Goal: Task Accomplishment & Management: Manage account settings

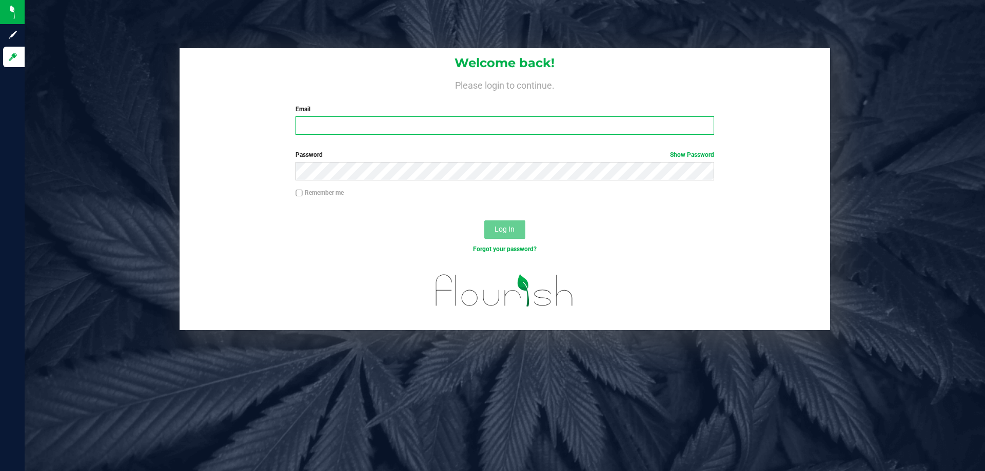
click at [578, 126] on input "Email" at bounding box center [504, 125] width 418 height 18
type input "[EMAIL_ADDRESS][DOMAIN_NAME]"
click at [484, 221] on button "Log In" at bounding box center [504, 230] width 41 height 18
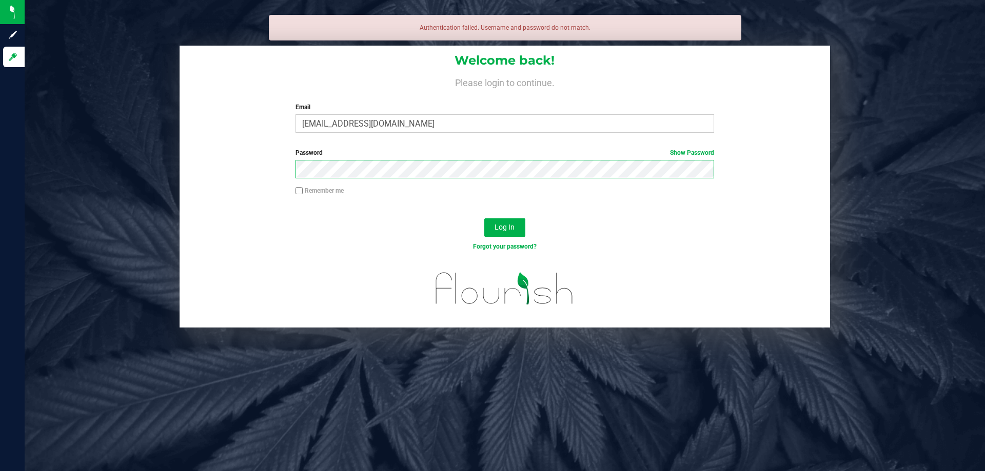
click at [484, 219] on button "Log In" at bounding box center [504, 228] width 41 height 18
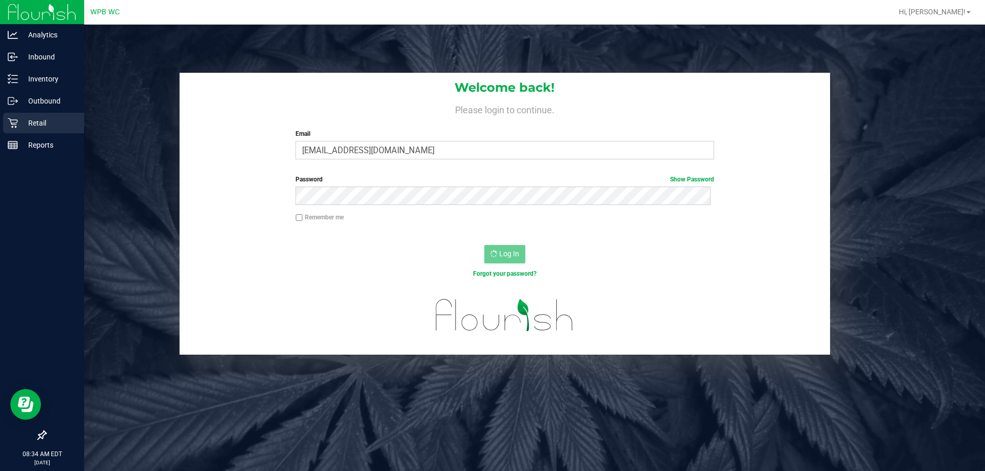
click at [19, 130] on div "Retail" at bounding box center [43, 123] width 81 height 21
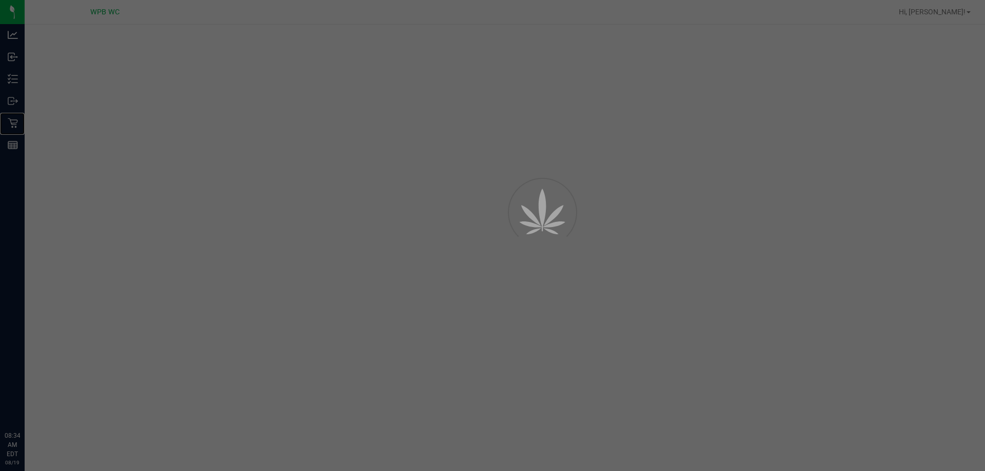
click at [17, 124] on icon at bounding box center [13, 123] width 10 height 10
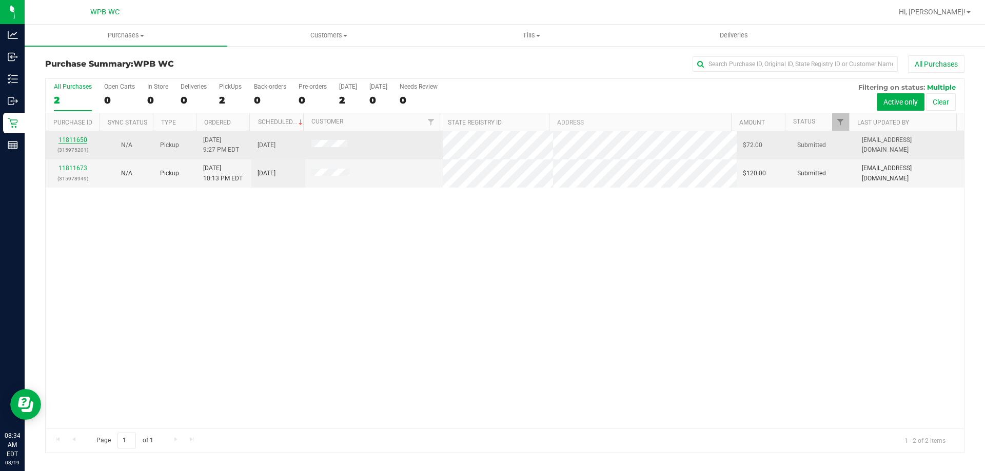
click at [78, 141] on link "11811650" at bounding box center [72, 139] width 29 height 7
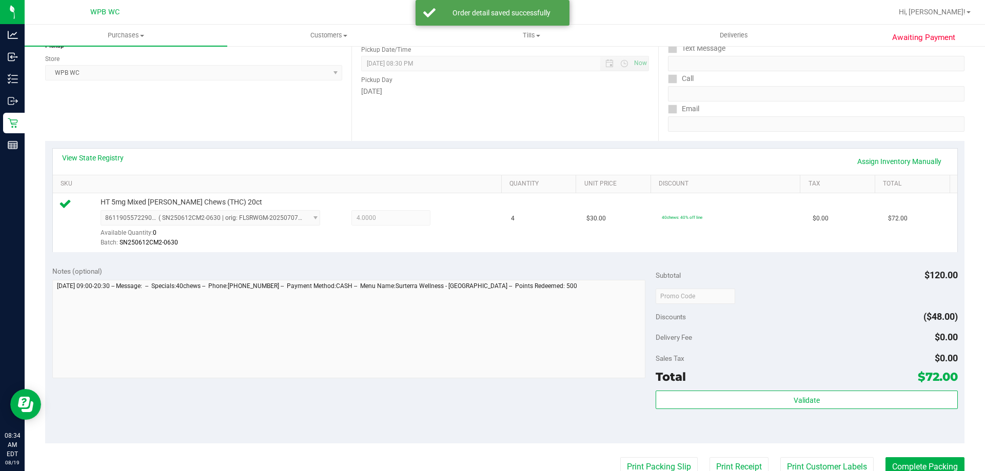
scroll to position [154, 0]
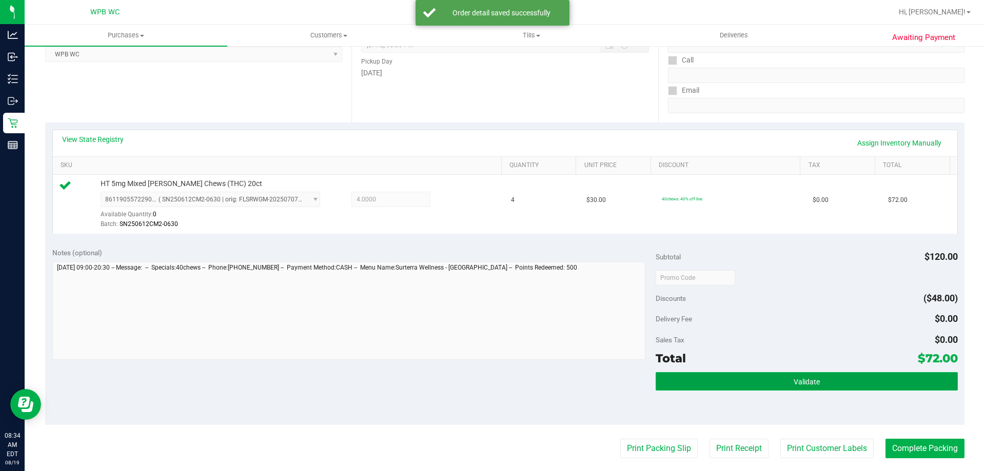
click at [809, 378] on span "Validate" at bounding box center [806, 382] width 26 height 8
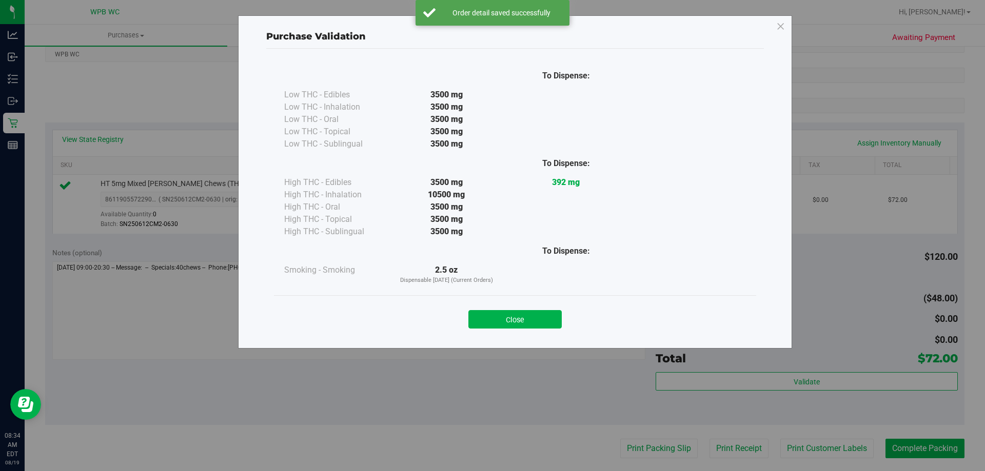
click at [534, 329] on div "Close" at bounding box center [515, 316] width 482 height 42
click at [537, 314] on button "Close" at bounding box center [514, 319] width 93 height 18
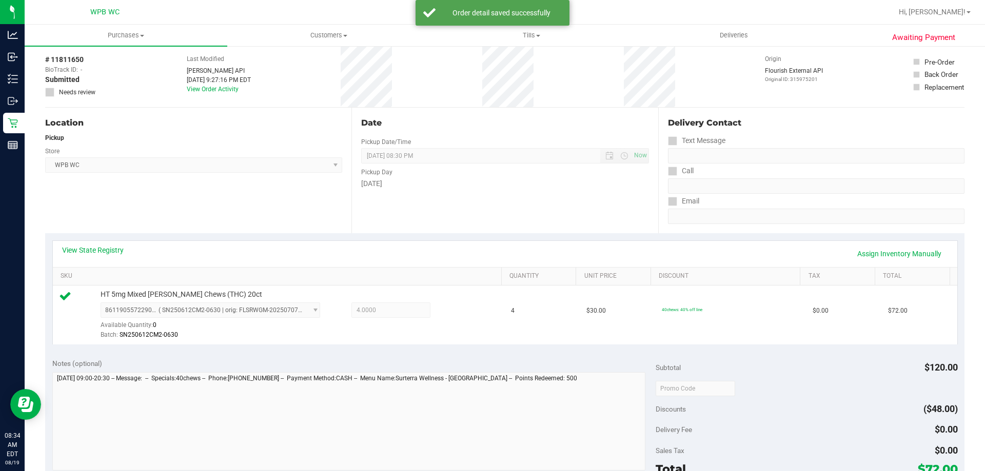
scroll to position [0, 0]
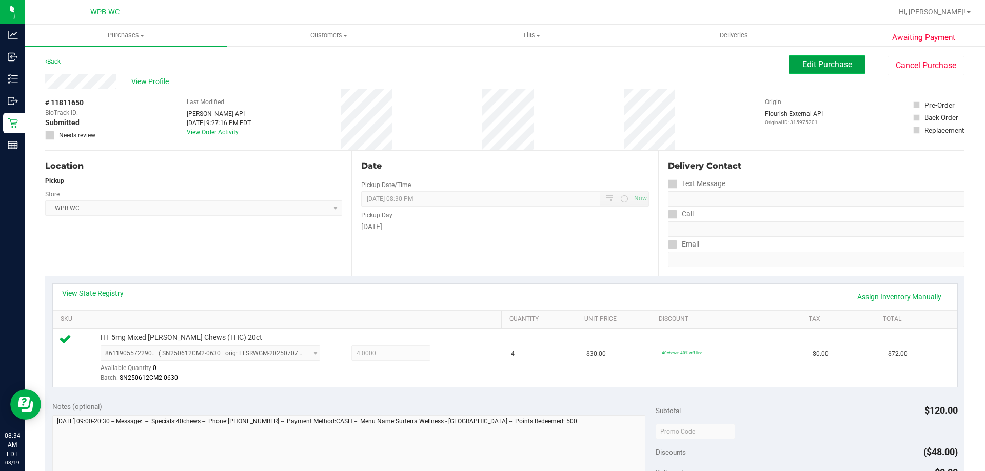
click at [816, 63] on span "Edit Purchase" at bounding box center [827, 64] width 50 height 10
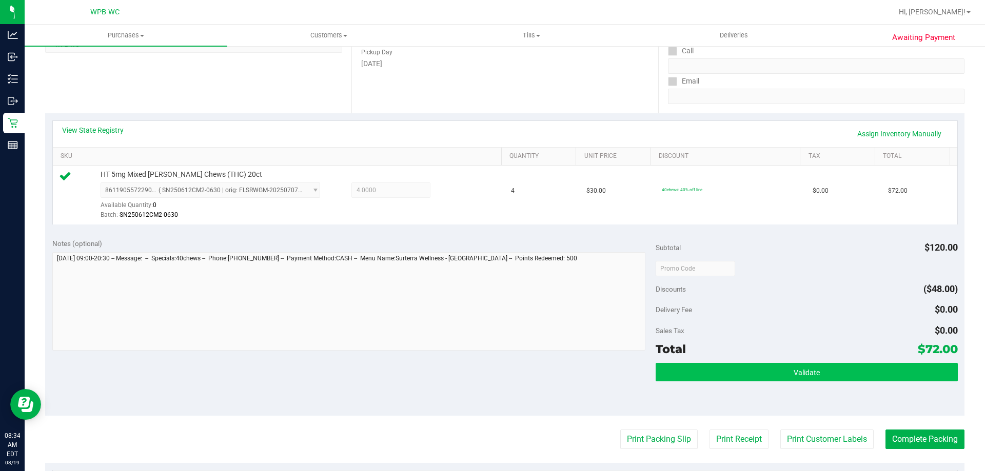
scroll to position [256, 0]
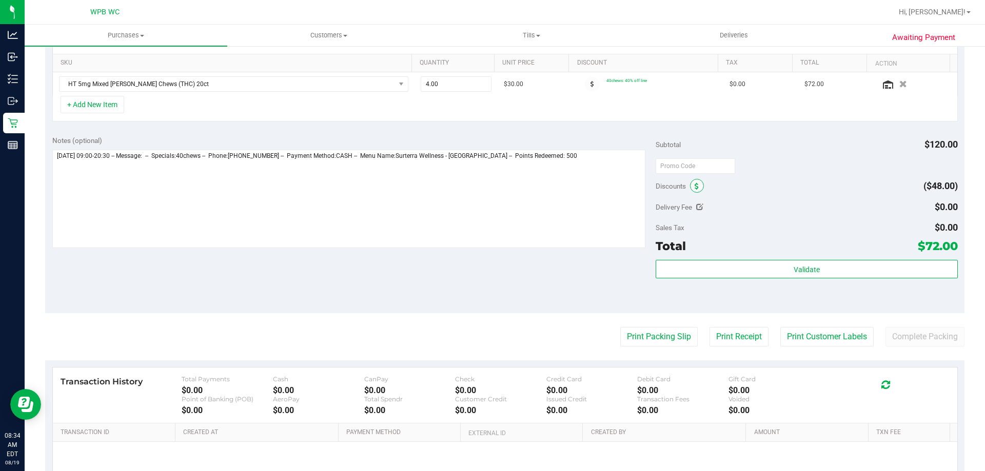
click at [690, 182] on span at bounding box center [697, 186] width 14 height 14
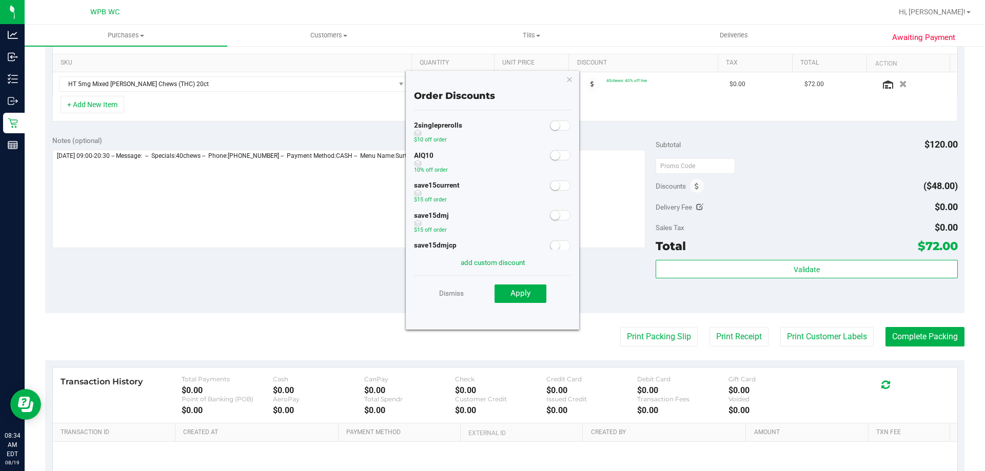
click at [551, 156] on small at bounding box center [554, 155] width 9 height 9
click at [526, 301] on button "Apply" at bounding box center [520, 294] width 52 height 18
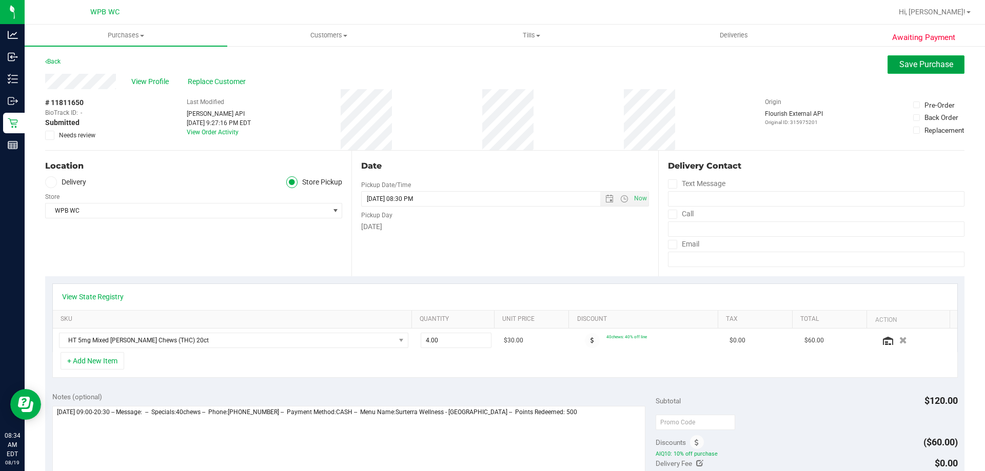
click at [925, 57] on button "Save Purchase" at bounding box center [925, 64] width 77 height 18
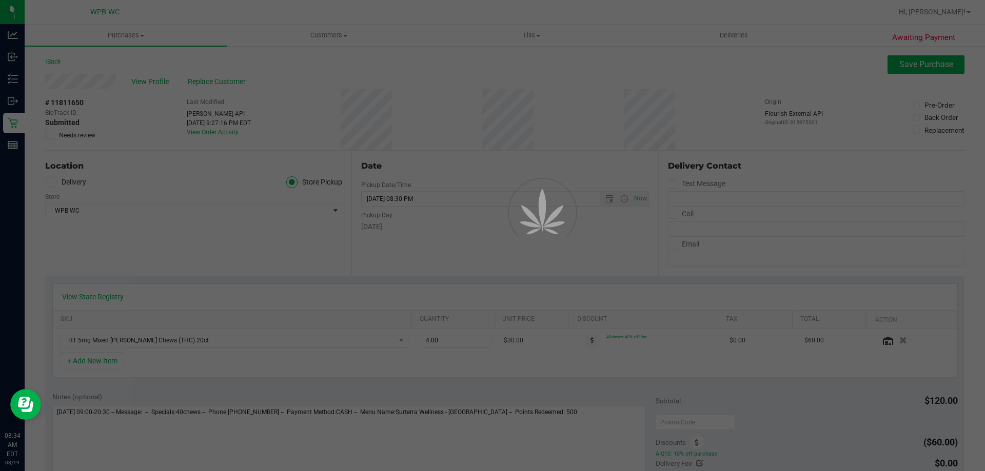
scroll to position [205, 0]
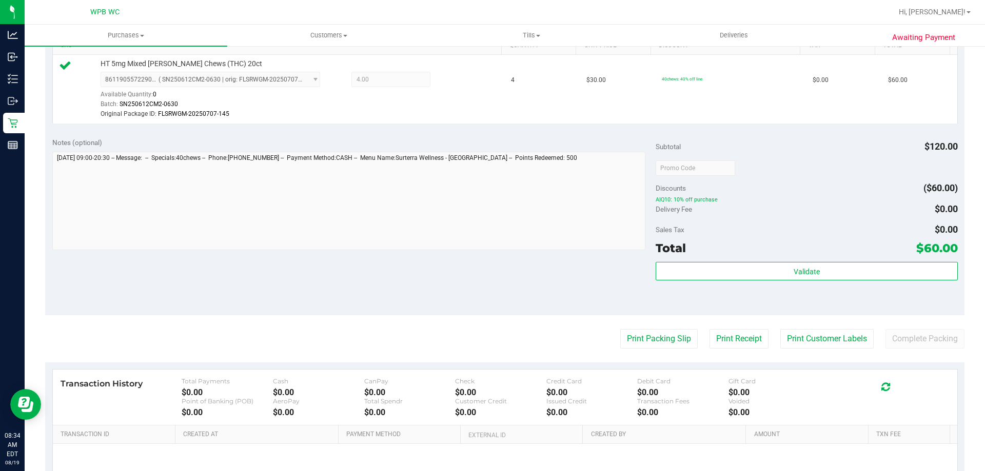
scroll to position [378, 0]
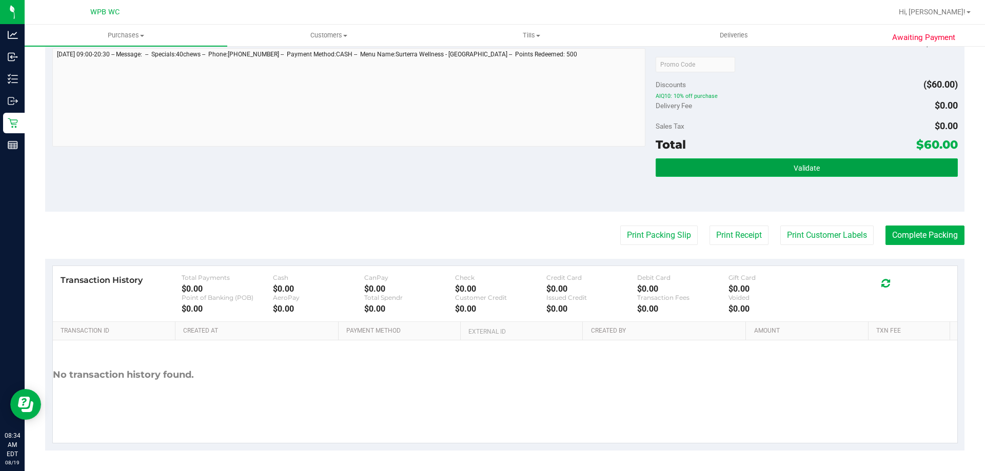
click at [743, 166] on button "Validate" at bounding box center [807, 167] width 302 height 18
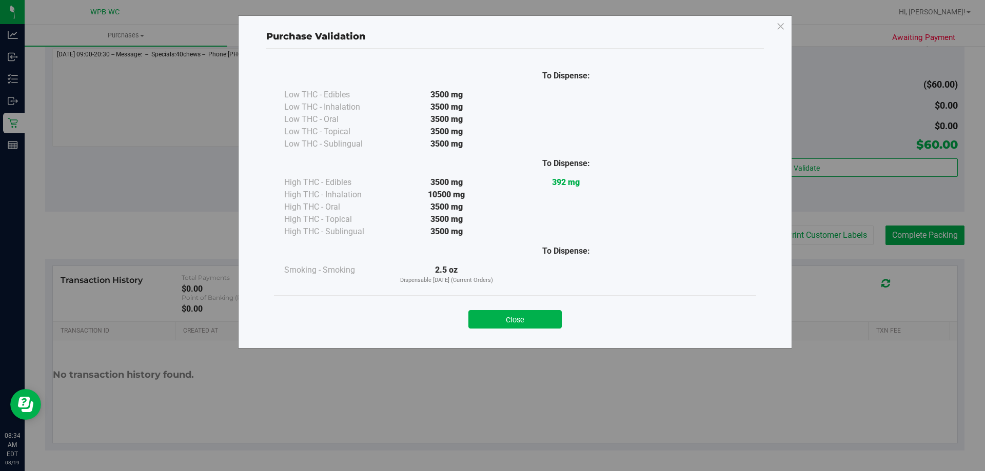
drag, startPoint x: 506, startPoint y: 318, endPoint x: 526, endPoint y: 310, distance: 21.0
click at [518, 314] on button "Close" at bounding box center [514, 319] width 93 height 18
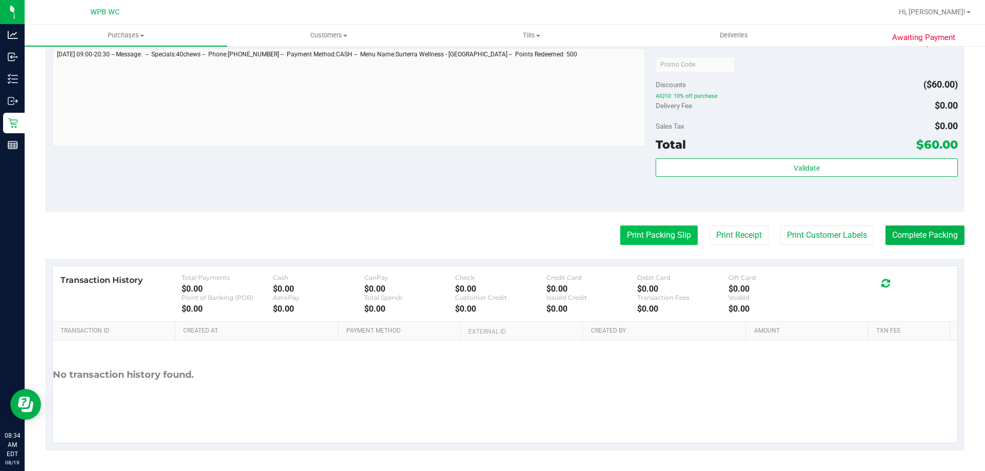
click at [661, 235] on button "Print Packing Slip" at bounding box center [658, 235] width 77 height 19
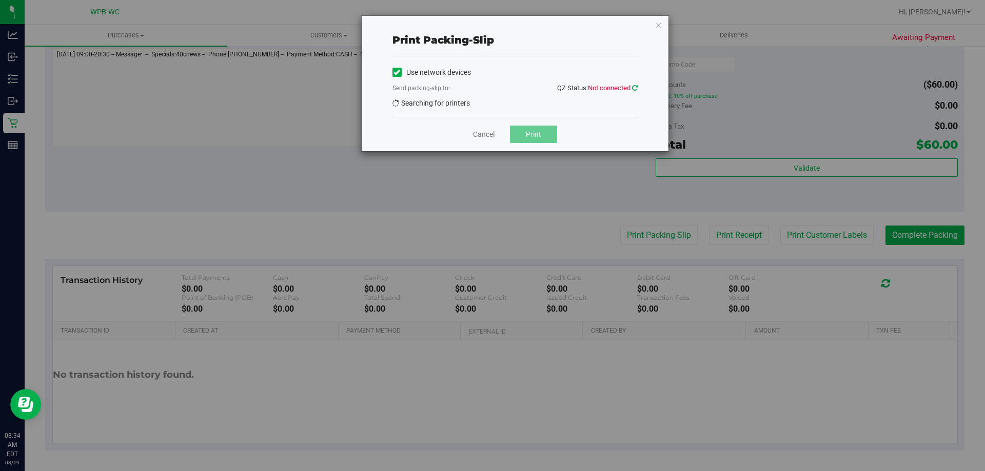
click at [634, 87] on icon at bounding box center [635, 88] width 6 height 7
click at [484, 138] on link "Cancel" at bounding box center [484, 134] width 22 height 11
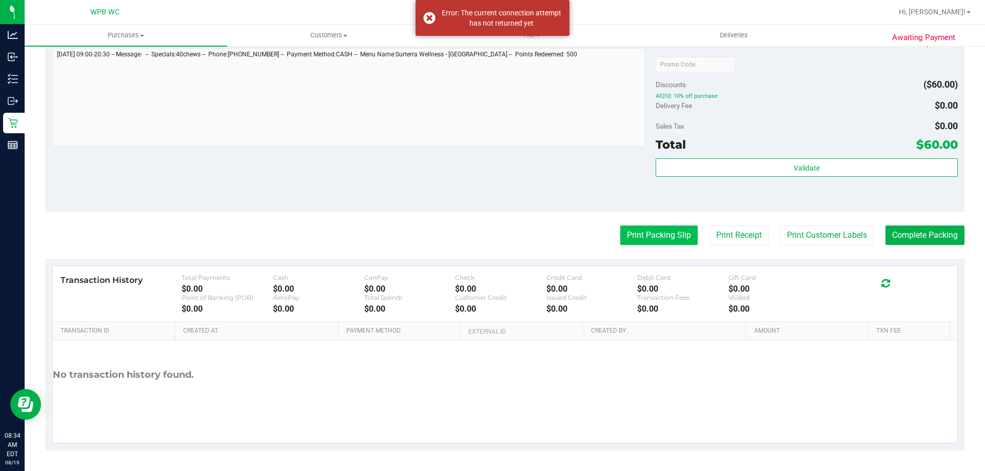
click at [645, 234] on button "Print Packing Slip" at bounding box center [658, 235] width 77 height 19
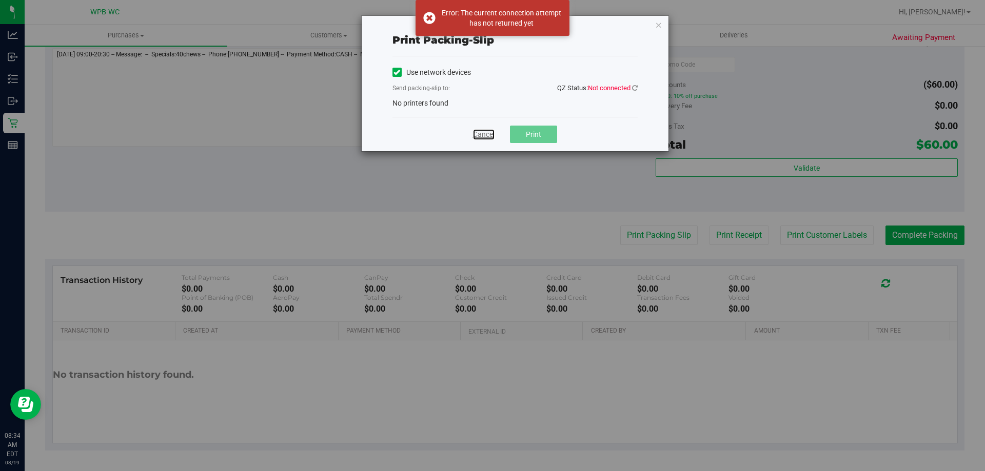
click at [485, 130] on link "Cancel" at bounding box center [484, 134] width 22 height 11
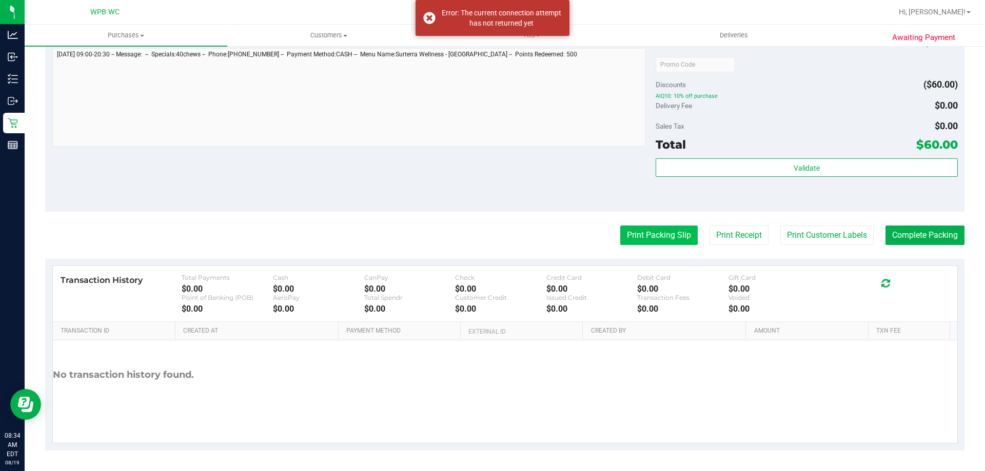
click at [637, 241] on button "Print Packing Slip" at bounding box center [658, 235] width 77 height 19
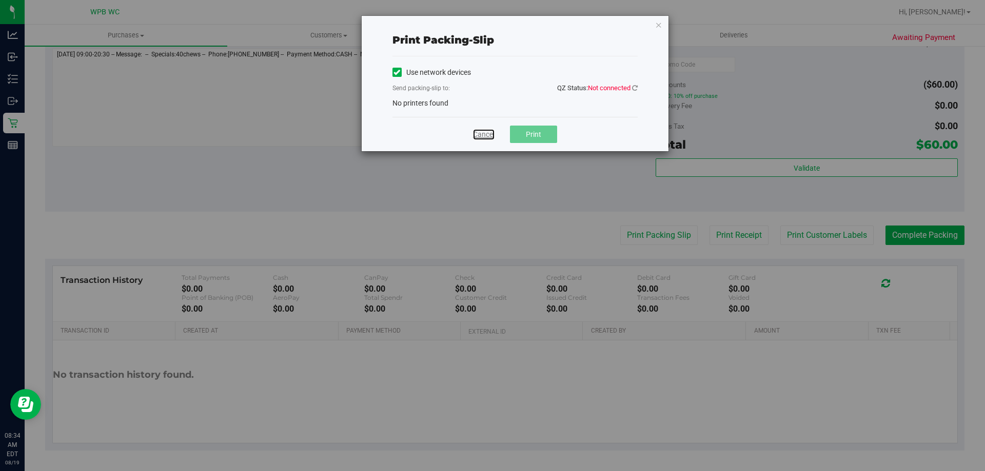
click at [488, 133] on link "Cancel" at bounding box center [484, 134] width 22 height 11
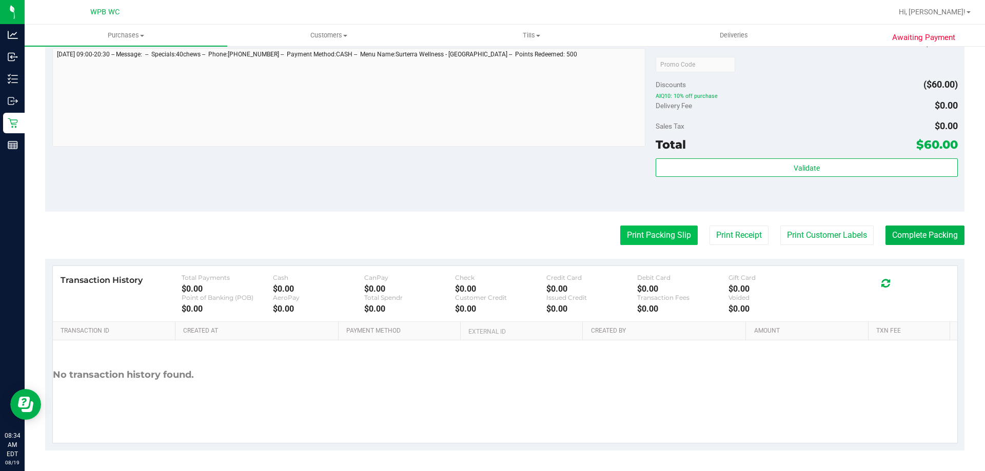
click at [669, 237] on button "Print Packing Slip" at bounding box center [658, 235] width 77 height 19
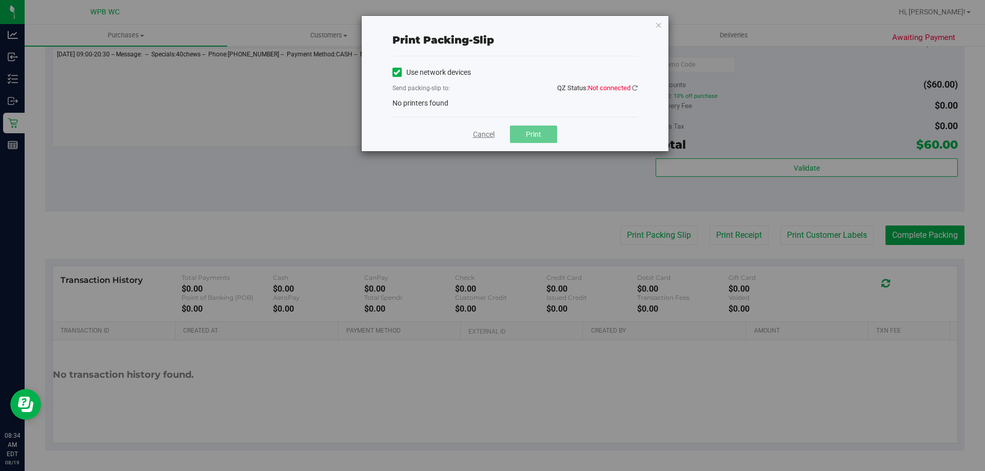
click at [492, 136] on link "Cancel" at bounding box center [484, 134] width 22 height 11
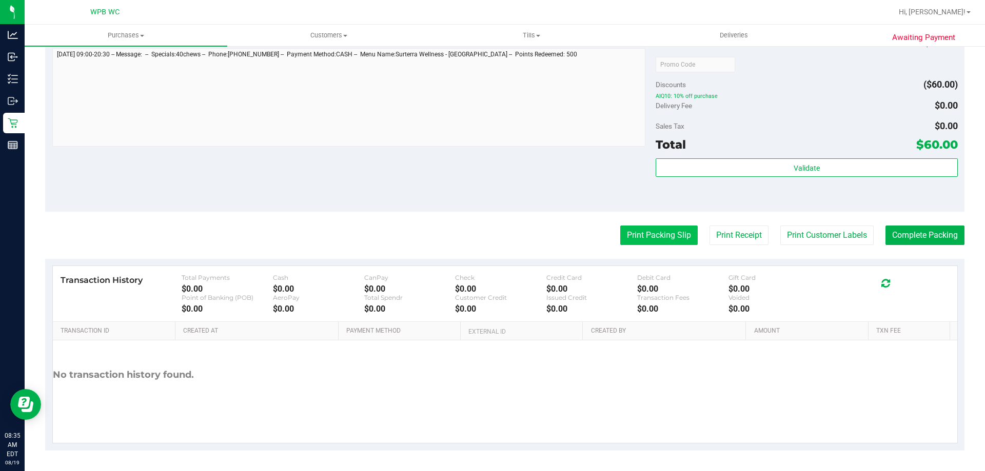
click at [643, 233] on button "Print Packing Slip" at bounding box center [658, 235] width 77 height 19
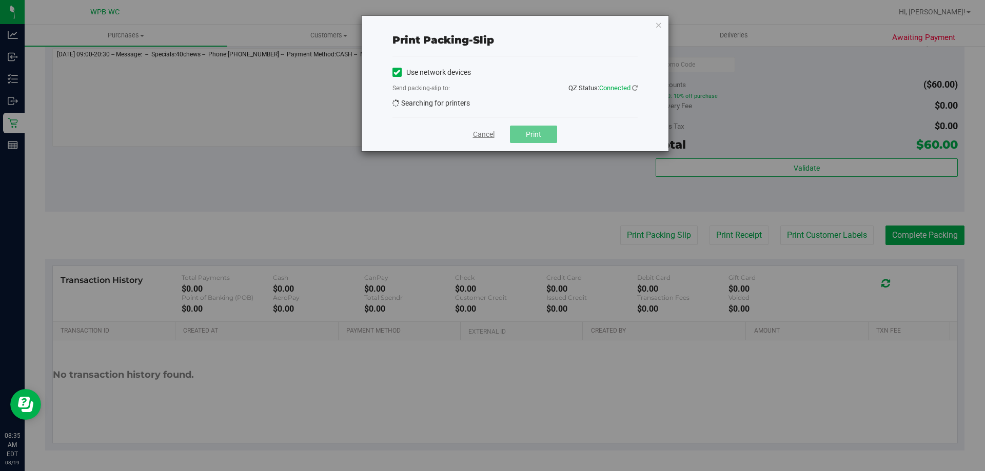
click at [484, 130] on link "Cancel" at bounding box center [484, 134] width 22 height 11
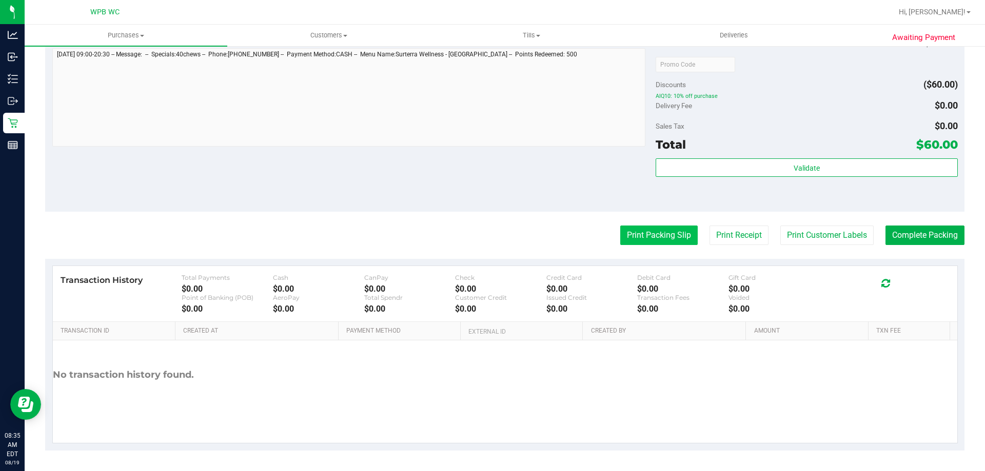
click at [684, 241] on purchase-details "Back Edit Purchase Cancel Purchase View Profile # 11811650 BioTrack ID: - Submi…" at bounding box center [504, 64] width 919 height 773
click at [665, 233] on button "Print Packing Slip" at bounding box center [658, 235] width 77 height 19
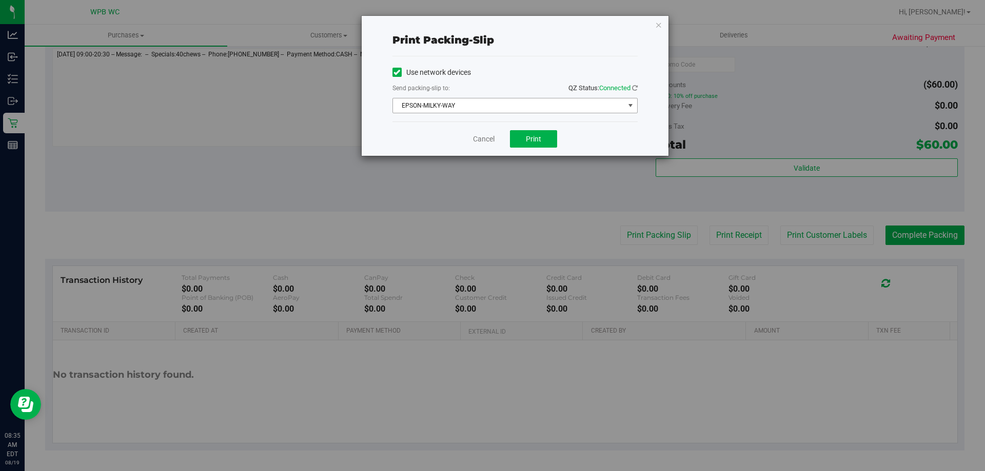
click at [503, 101] on span "EPSON-MILKY-WAY" at bounding box center [508, 105] width 231 height 14
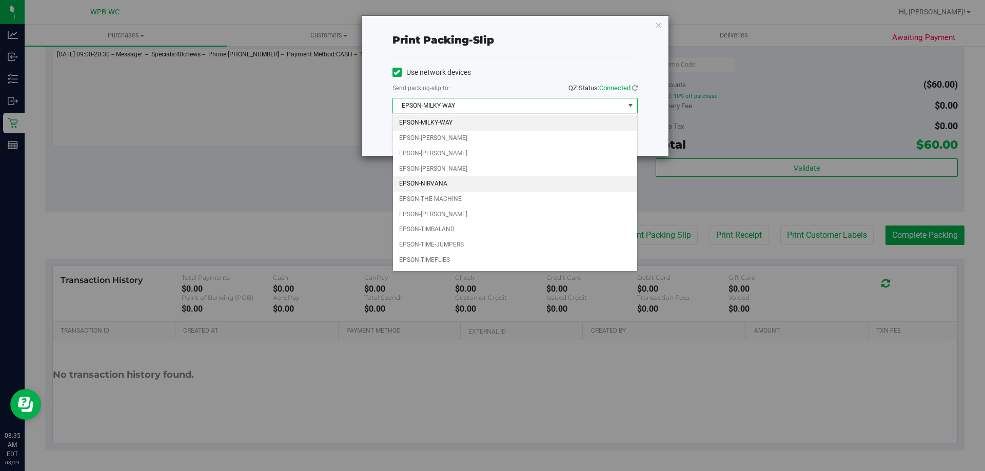
click at [427, 183] on li "EPSON-NIRVANA" at bounding box center [515, 183] width 244 height 15
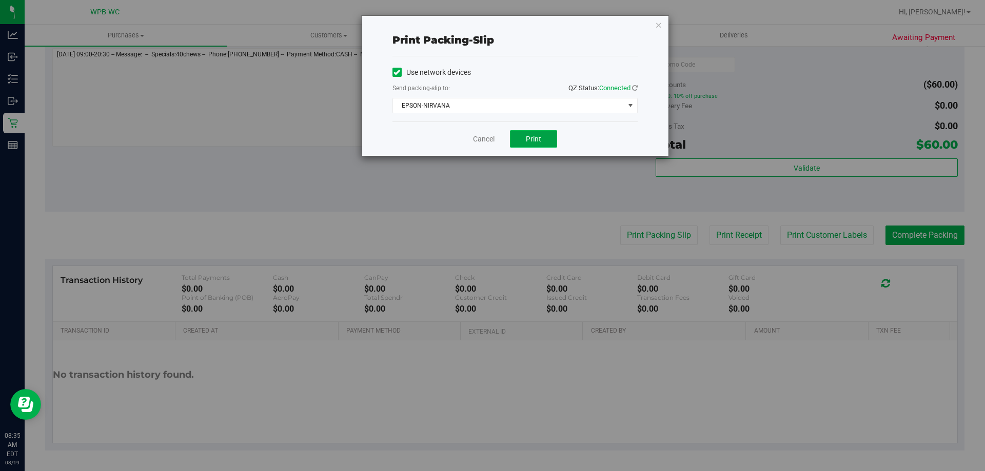
drag, startPoint x: 521, startPoint y: 141, endPoint x: 530, endPoint y: 133, distance: 11.6
click at [521, 140] on button "Print" at bounding box center [533, 138] width 47 height 17
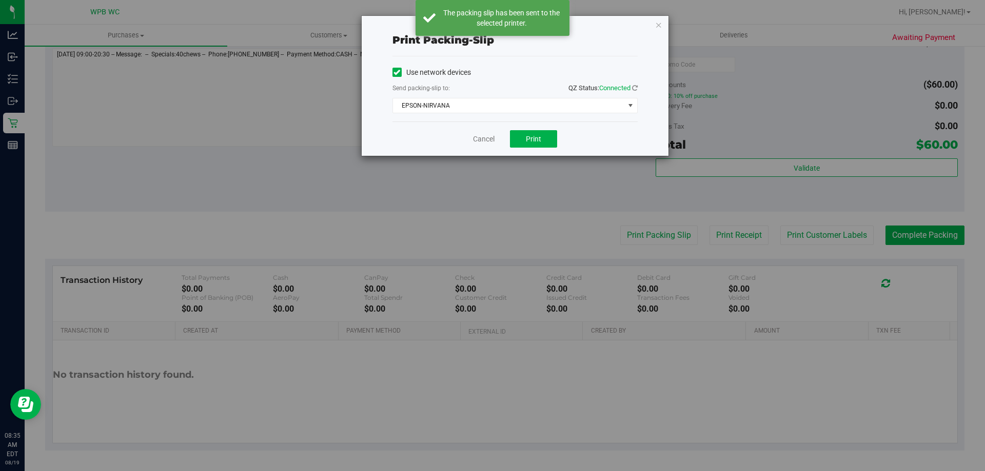
click at [449, 136] on div "Cancel Print" at bounding box center [514, 139] width 245 height 34
click at [476, 136] on link "Cancel" at bounding box center [484, 139] width 22 height 11
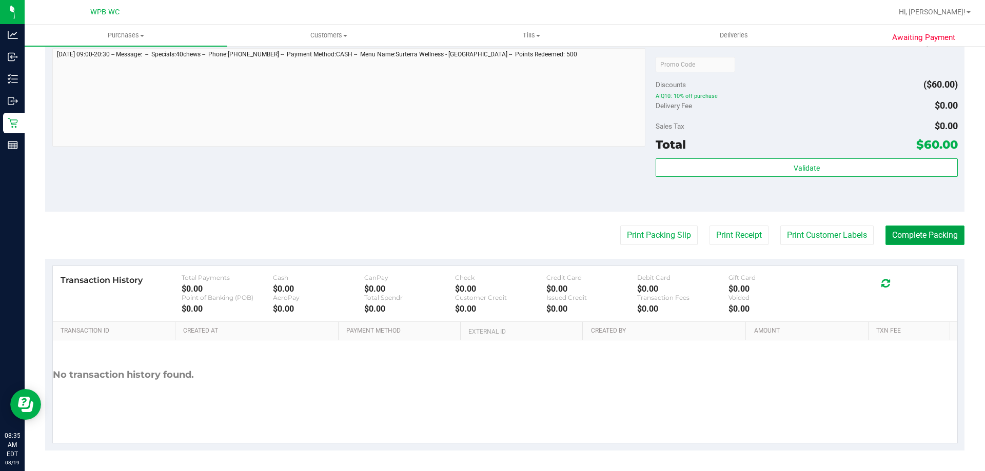
click at [907, 228] on button "Complete Packing" at bounding box center [924, 235] width 79 height 19
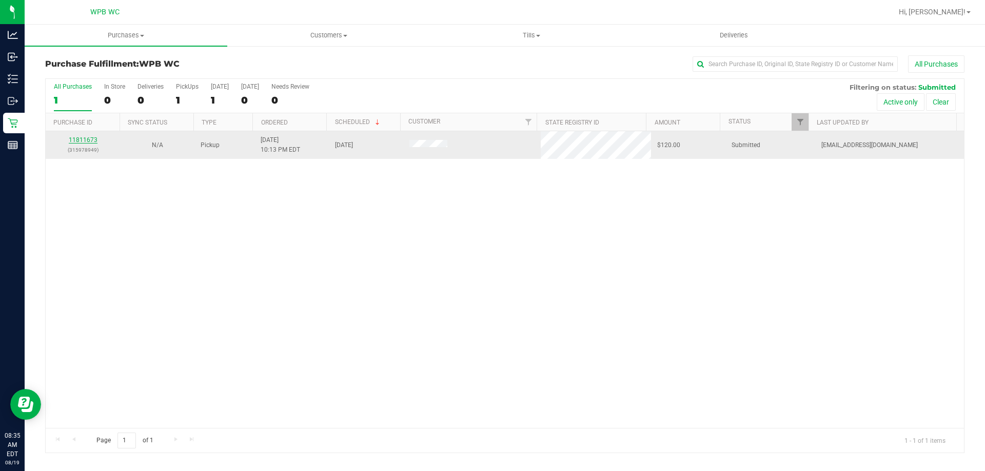
click at [86, 138] on link "11811673" at bounding box center [83, 139] width 29 height 7
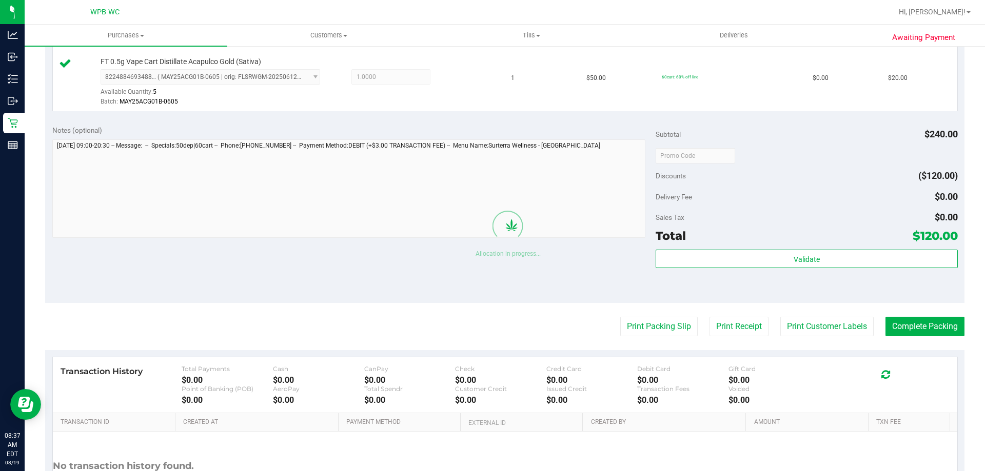
scroll to position [699, 0]
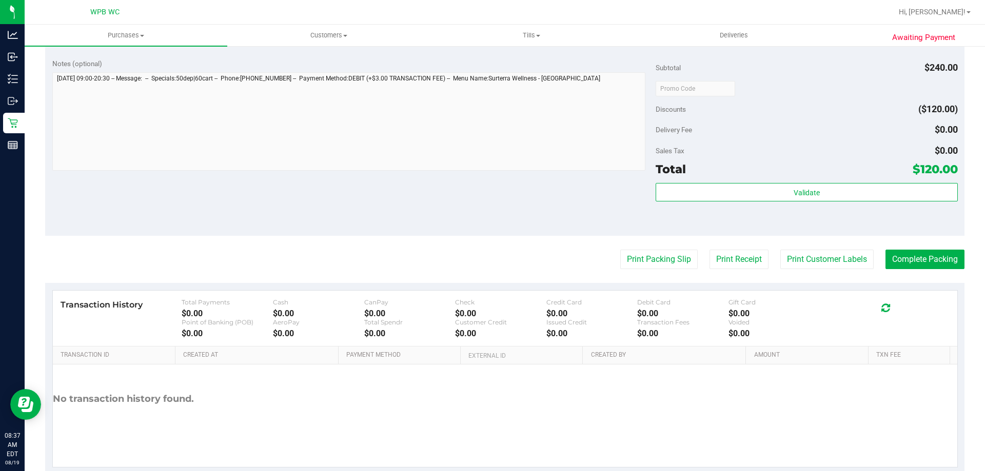
drag, startPoint x: 411, startPoint y: 362, endPoint x: 418, endPoint y: 362, distance: 7.2
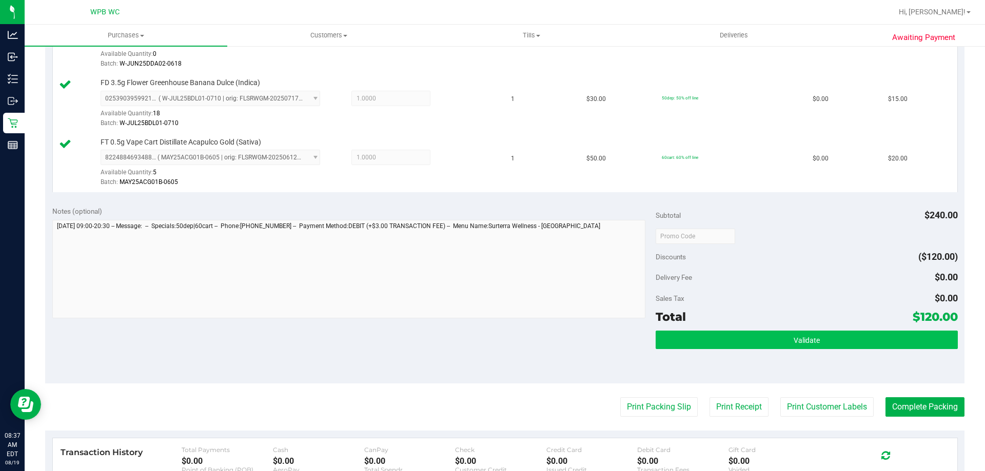
scroll to position [615, 0]
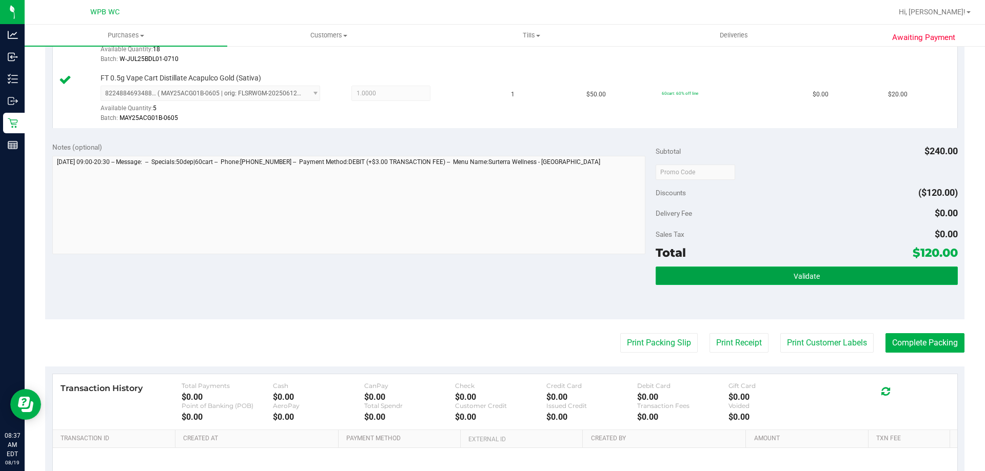
click at [708, 268] on button "Validate" at bounding box center [807, 276] width 302 height 18
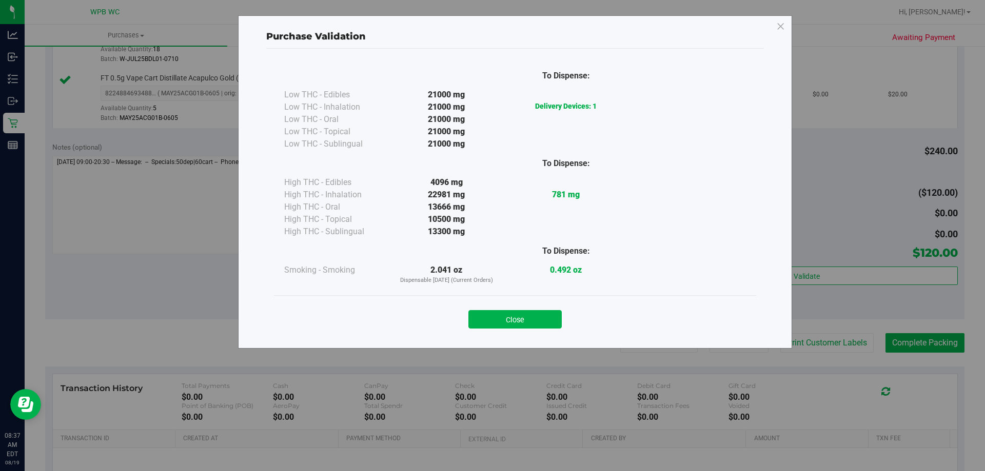
click at [515, 310] on div "Close" at bounding box center [515, 317] width 467 height 26
click at [515, 312] on button "Close" at bounding box center [514, 319] width 93 height 18
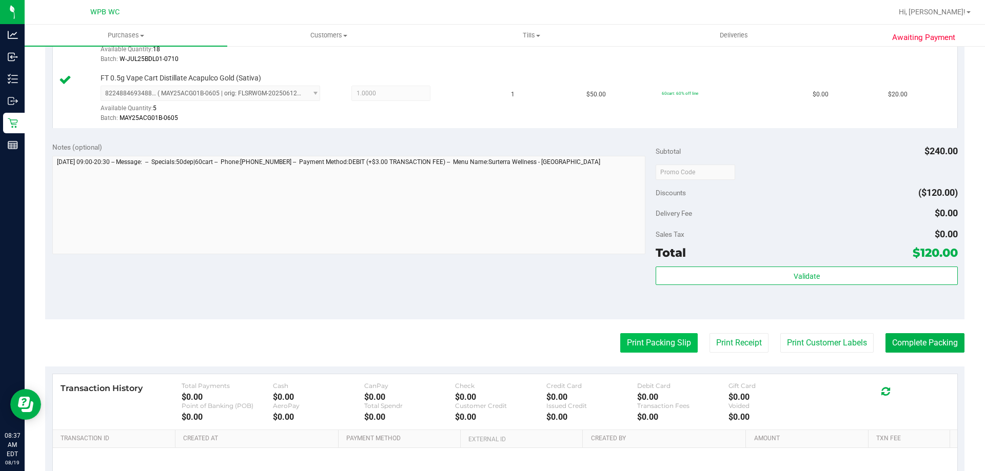
click at [620, 341] on button "Print Packing Slip" at bounding box center [658, 342] width 77 height 19
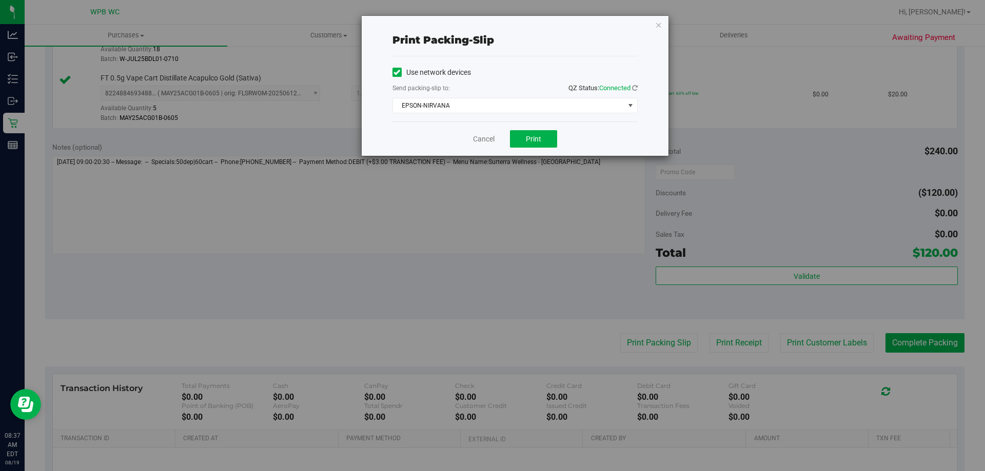
click at [527, 129] on div "Cancel Print" at bounding box center [514, 139] width 245 height 34
click at [526, 135] on button "Print" at bounding box center [533, 138] width 47 height 17
click at [476, 140] on link "Cancel" at bounding box center [484, 139] width 22 height 11
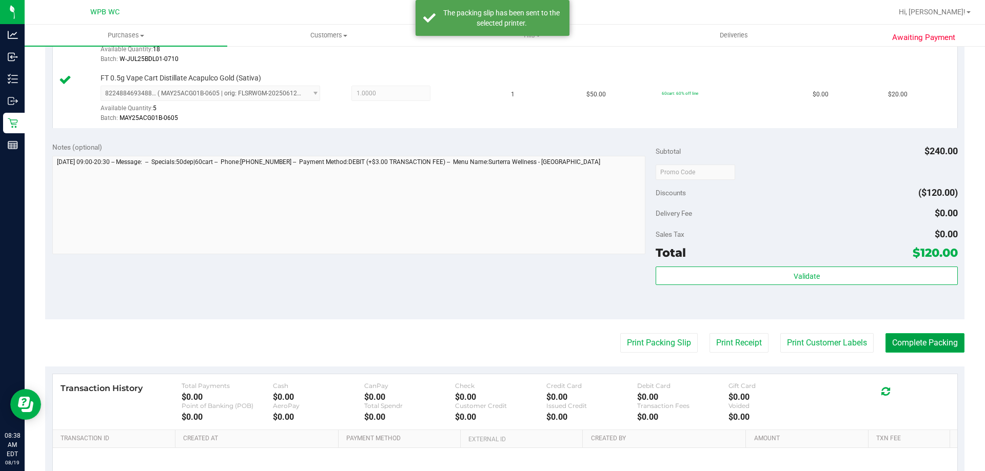
click at [923, 341] on button "Complete Packing" at bounding box center [924, 342] width 79 height 19
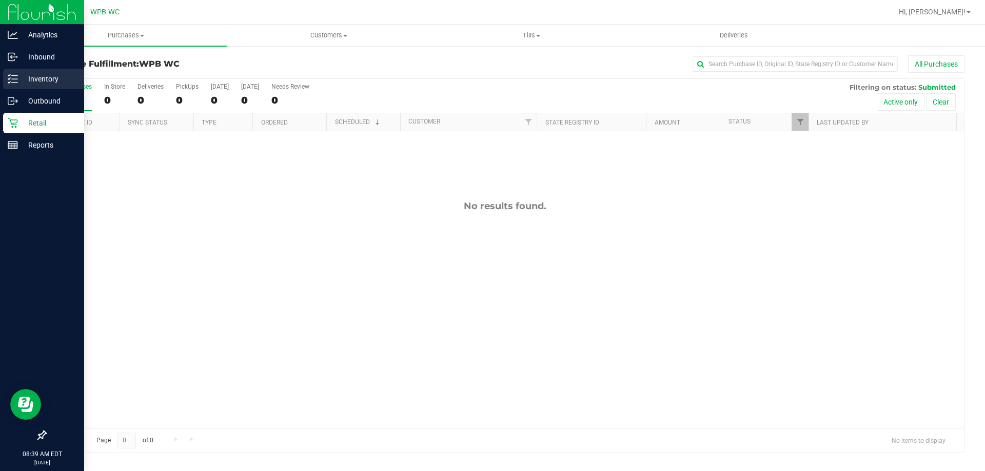
click at [32, 77] on p "Inventory" at bounding box center [49, 79] width 62 height 12
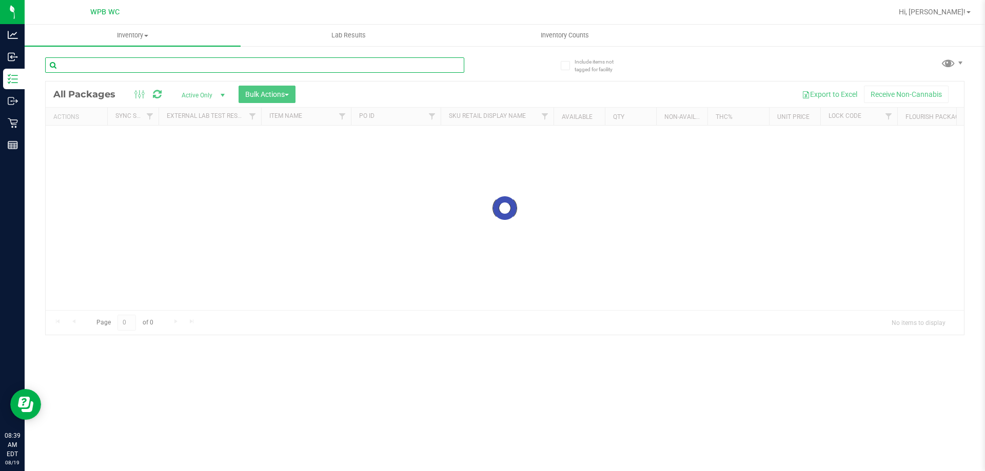
click at [131, 64] on div "Inventory All packages All inventory Waste log Create inventory Lab Results Inv…" at bounding box center [505, 248] width 960 height 447
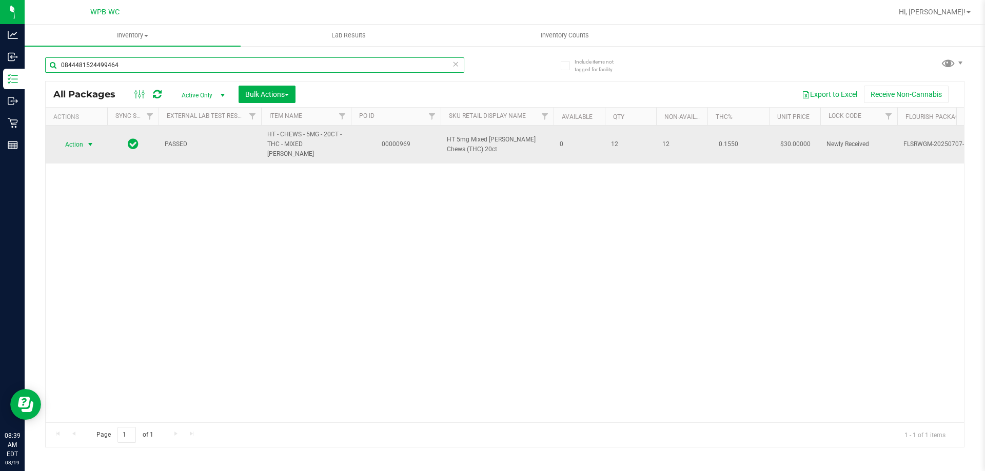
type input "0844481524499464"
click at [75, 138] on span "Action" at bounding box center [70, 144] width 28 height 14
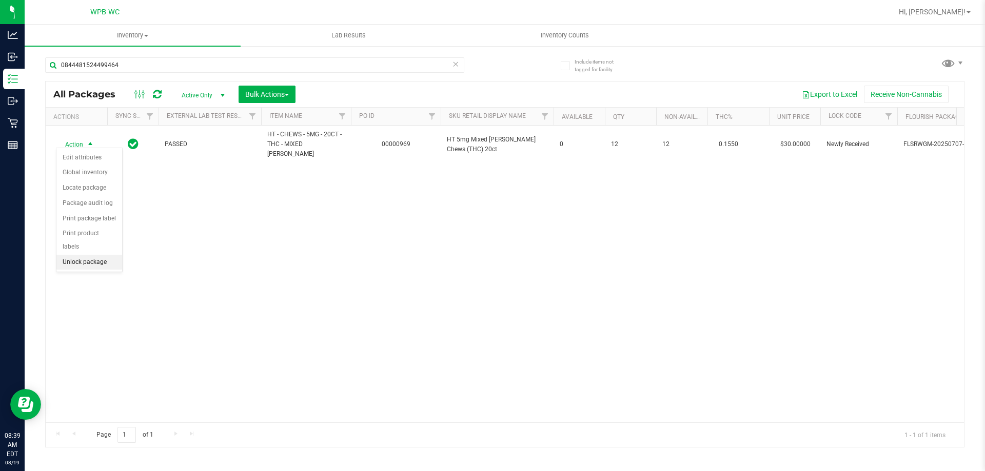
click at [87, 255] on li "Unlock package" at bounding box center [89, 262] width 66 height 15
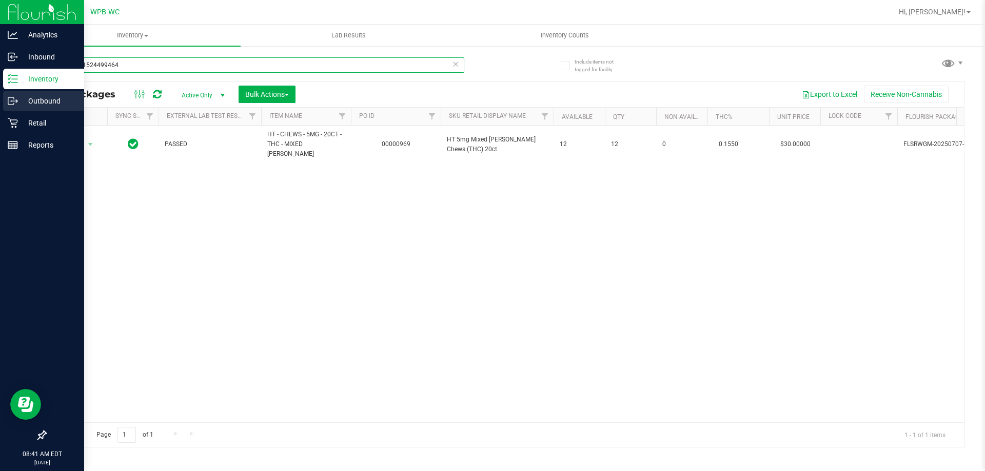
drag, startPoint x: 123, startPoint y: 65, endPoint x: 0, endPoint y: 103, distance: 128.8
click at [0, 87] on div "Analytics Inbound Inventory Outbound Retail Reports 08:41 AM EDT 08/19/2025 08/…" at bounding box center [492, 235] width 985 height 471
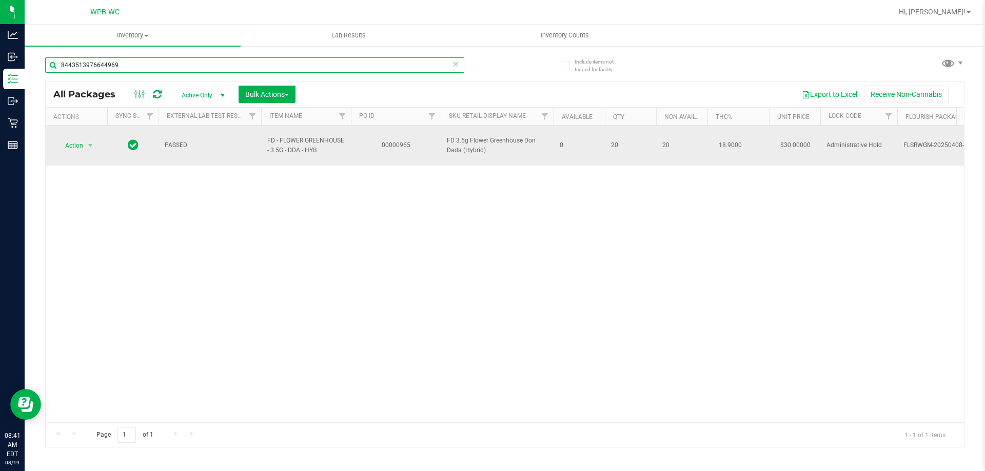
type input "8443513976644969"
click at [72, 139] on span "Action" at bounding box center [70, 145] width 28 height 14
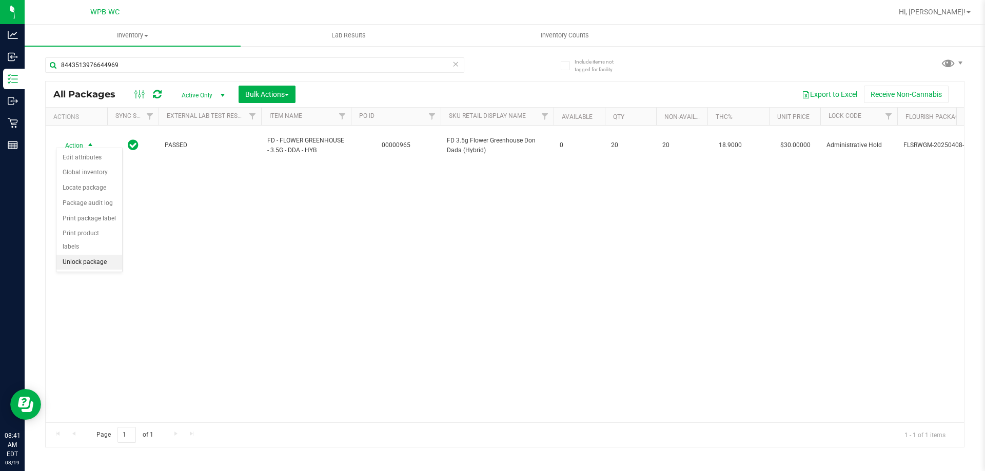
click at [90, 255] on li "Unlock package" at bounding box center [89, 262] width 66 height 15
